Goal: Information Seeking & Learning: Learn about a topic

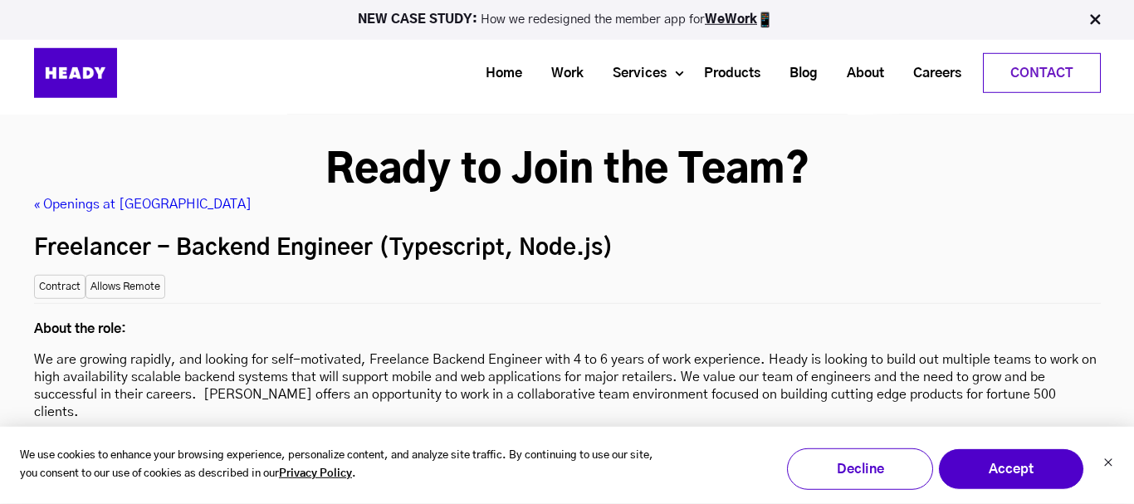
scroll to position [4311, 0]
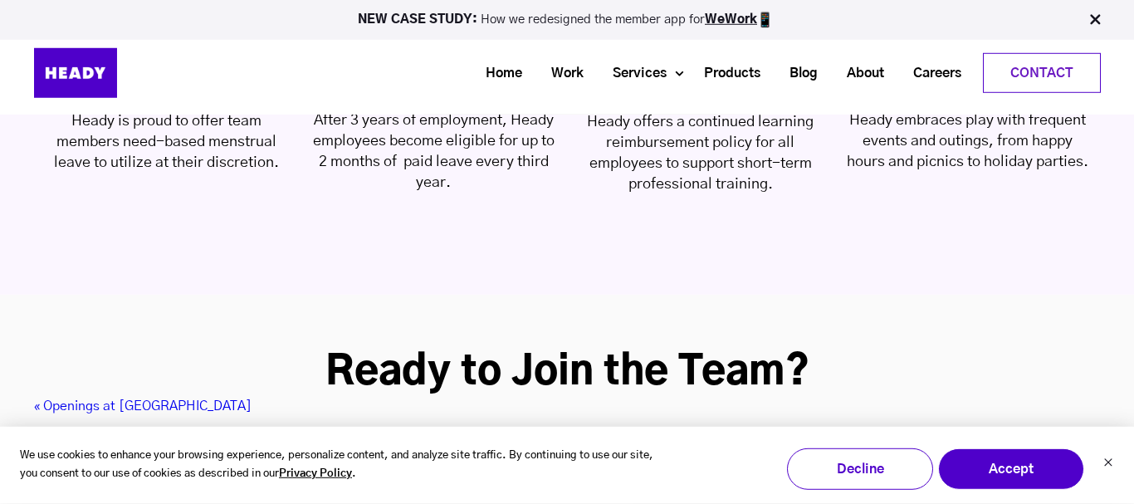
drag, startPoint x: 969, startPoint y: 354, endPoint x: 34, endPoint y: 362, distance: 935.4
copy div "Freelancer - Backend Engineer (Typescript, Node.js) Location: Mumbai, Maharasht…"
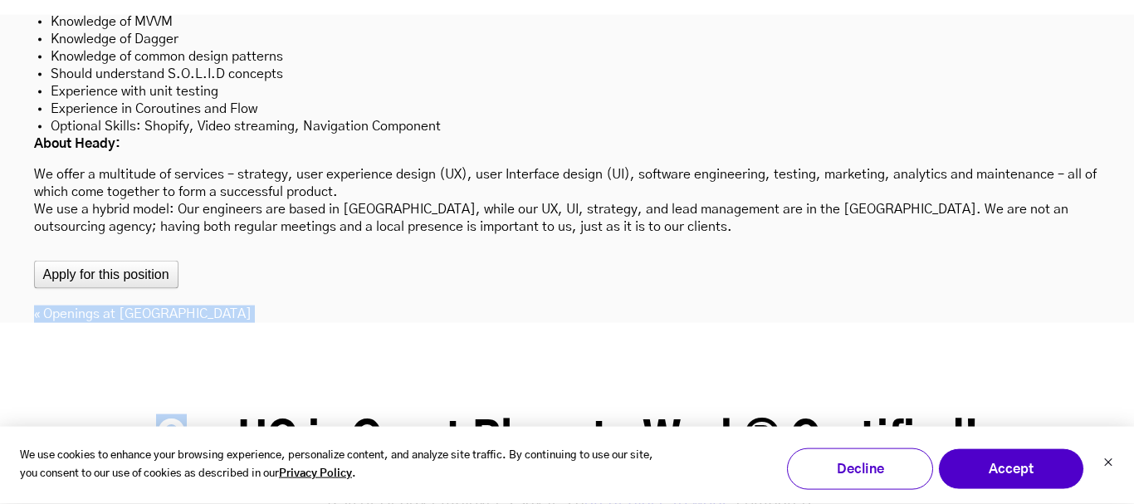
scroll to position [5155, 0]
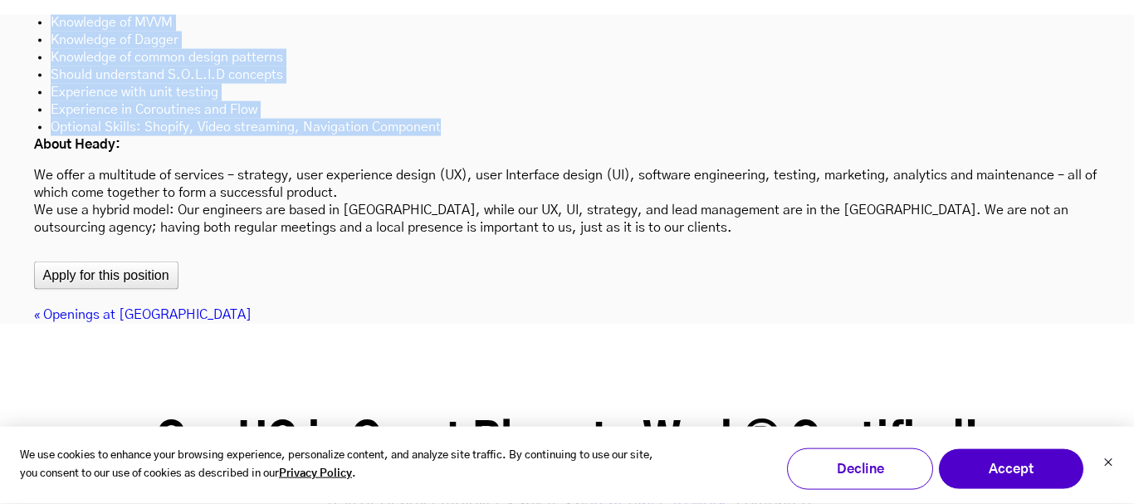
drag, startPoint x: 36, startPoint y: 46, endPoint x: 445, endPoint y: 58, distance: 409.3
copy div "Freelancer - Senior Android Engineer Location: Mumbai, Maharashtra, India Full-…"
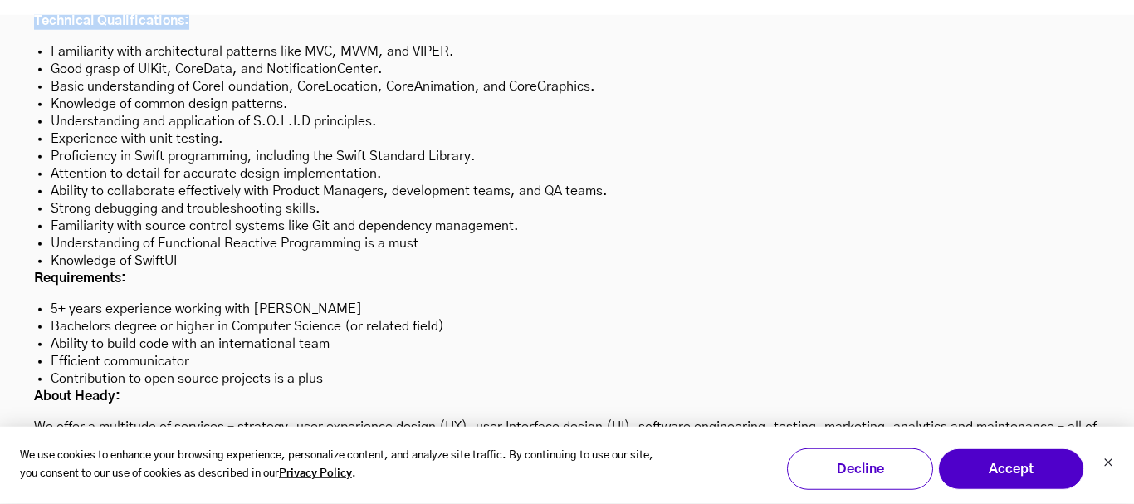
scroll to position [4964, 0]
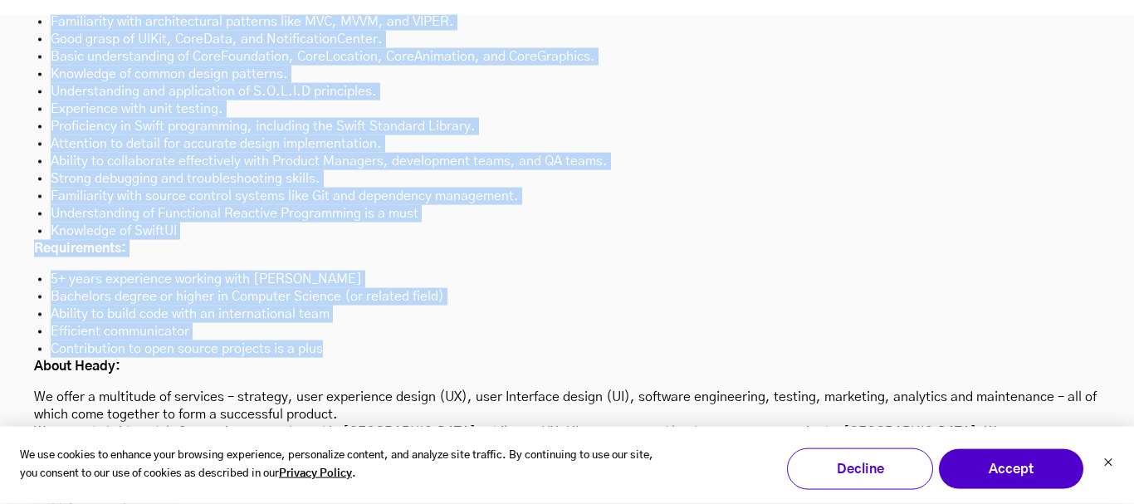
drag, startPoint x: 39, startPoint y: 51, endPoint x: 329, endPoint y: 280, distance: 369.9
click at [329, 280] on div "« Openings at Heady Freelancer - Senior iOS Engineer Location: [GEOGRAPHIC_DATA…" at bounding box center [567, 144] width 1066 height 801
copy div "Loremipsum - Dolors aME Consecte Adipisci: Elitse, Doeiusmodte, Incid Utlabore …"
click at [815, 170] on li "Strong debugging and troubleshooting skills." at bounding box center [567, 178] width 1033 height 17
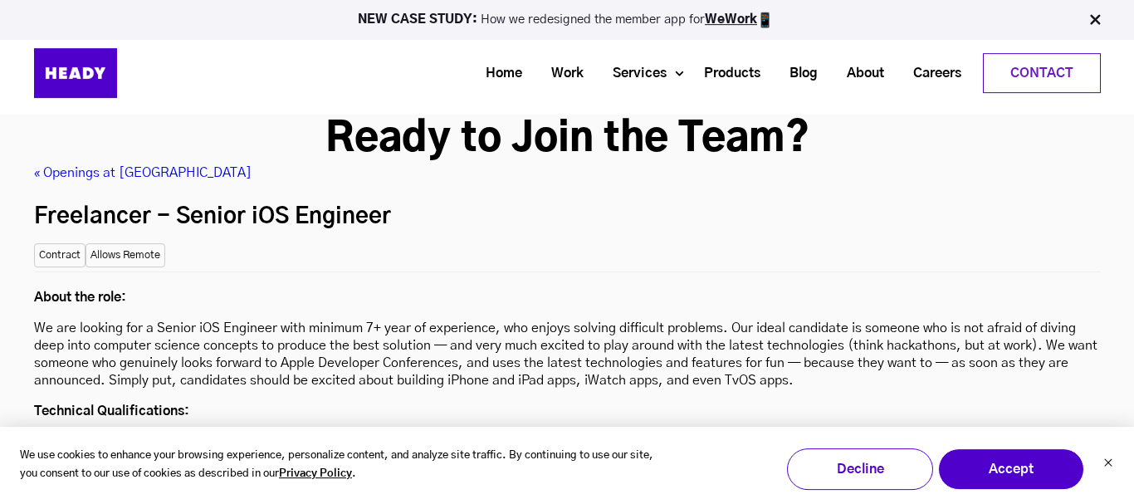
scroll to position [4513, 0]
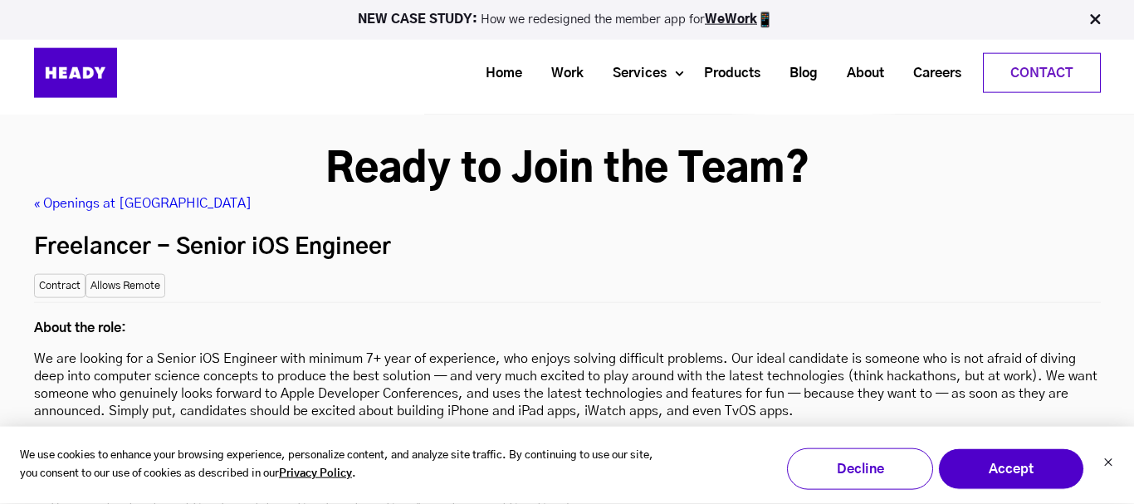
drag, startPoint x: 393, startPoint y: 166, endPoint x: 32, endPoint y: 158, distance: 360.3
copy h2 "Freelancer - Senior iOS Engineer"
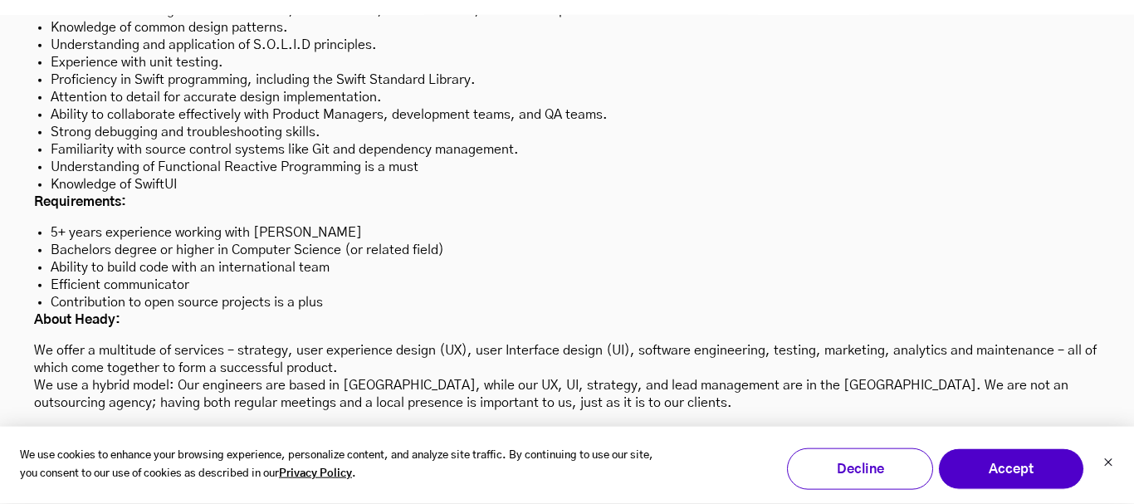
scroll to position [5118, 0]
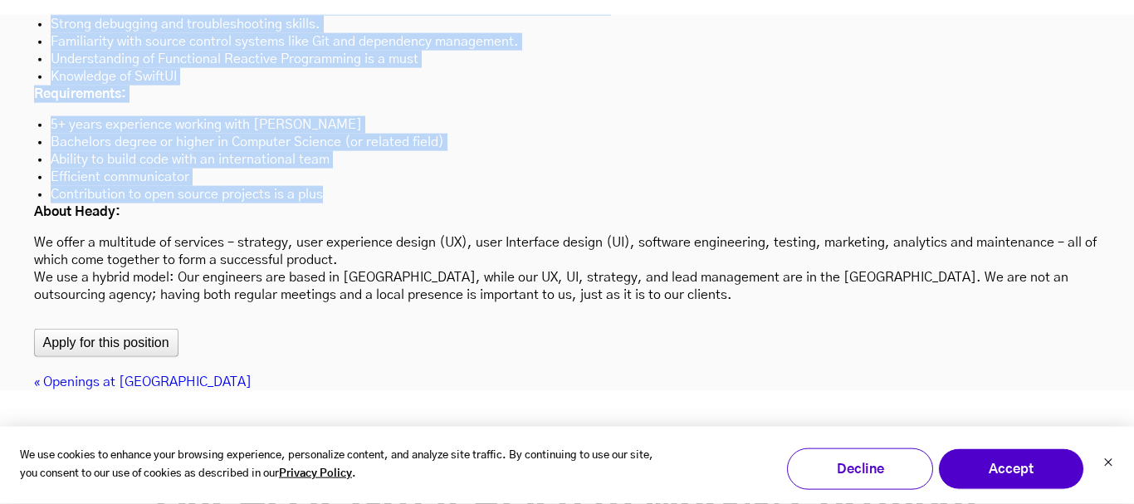
drag, startPoint x: 34, startPoint y: 245, endPoint x: 329, endPoint y: 120, distance: 319.8
click at [329, 120] on div "About the role: We are looking for a Senior iOS Engineer with minimum 7+ year o…" at bounding box center [567, 0] width 1066 height 607
copy div "About the role: We are looking for a Senior iOS Engineer with minimum 7+ year o…"
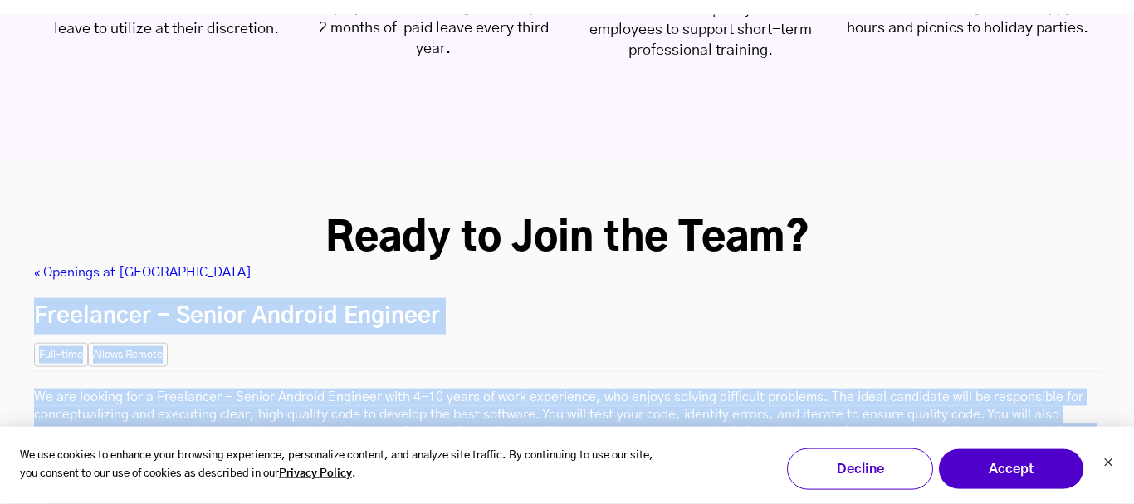
scroll to position [4565, 0]
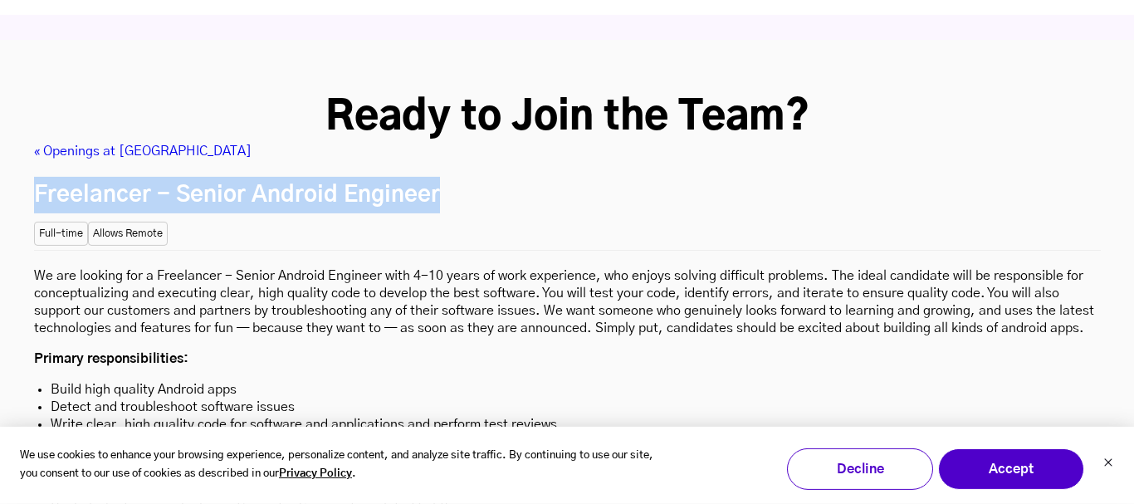
drag, startPoint x: 434, startPoint y: 108, endPoint x: 22, endPoint y: 103, distance: 411.7
click at [22, 103] on div "Ready to Join the Team? « Openings at [GEOGRAPHIC_DATA] Freelancer - Senior And…" at bounding box center [567, 503] width 1100 height 820
copy h2 "Freelancer - Senior Android Engineer"
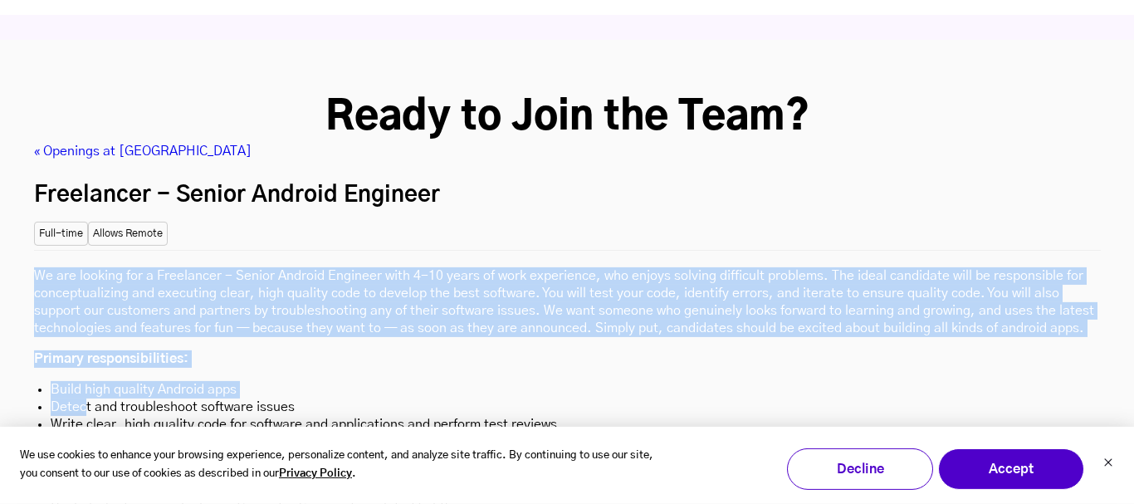
drag, startPoint x: 36, startPoint y: 186, endPoint x: 85, endPoint y: 325, distance: 147.3
click at [43, 350] on p "Primary responsibilities:" at bounding box center [567, 358] width 1066 height 17
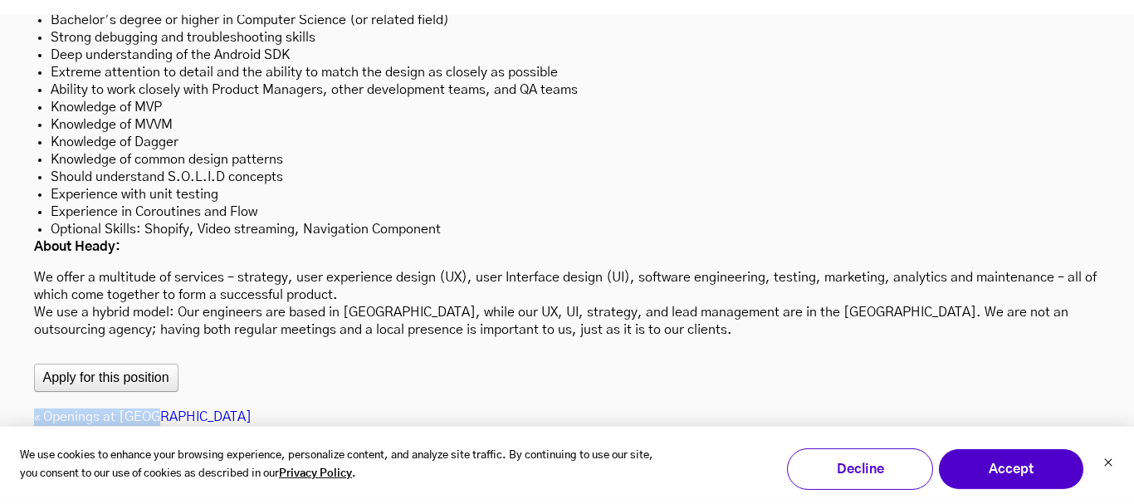
scroll to position [5066, 0]
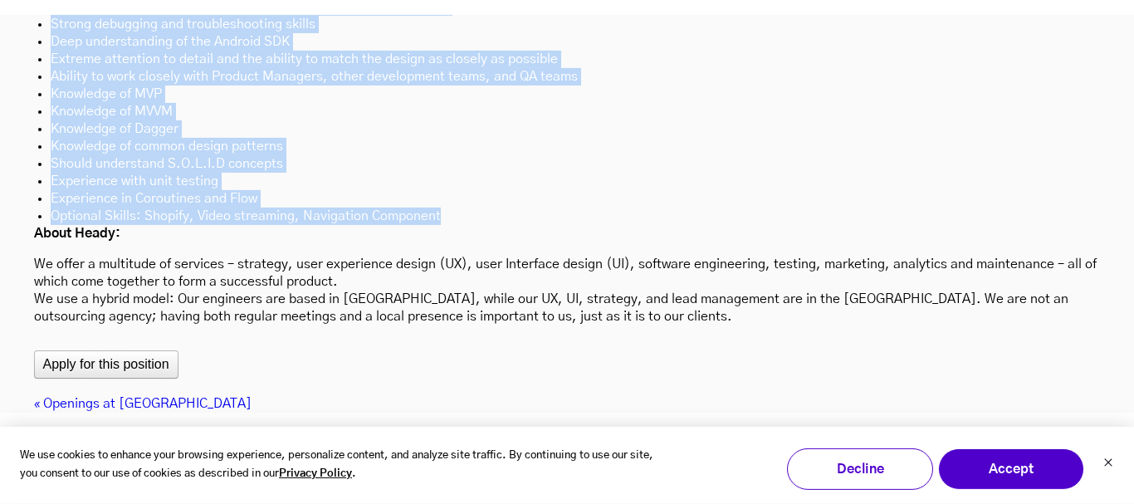
drag, startPoint x: 36, startPoint y: 191, endPoint x: 450, endPoint y: 144, distance: 416.7
click at [450, 144] on div "We are looking for a Freelancer - Senior Android Engineer with 4-10 years of wo…" at bounding box center [567, 37] width 1066 height 576
copy div "Lo ips dolorsi ame c Adipiscing - Elitse Doeiusm Temporin utla 6-82 etdol ma al…"
